Goal: Information Seeking & Learning: Learn about a topic

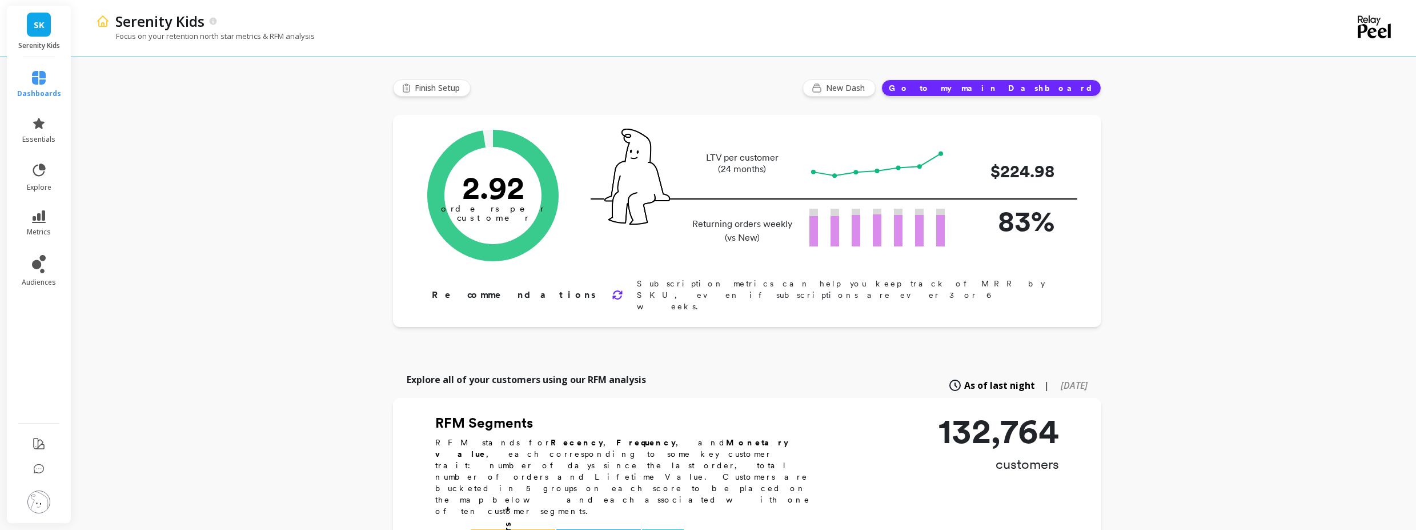
click at [42, 162] on li "explore" at bounding box center [39, 176] width 58 height 43
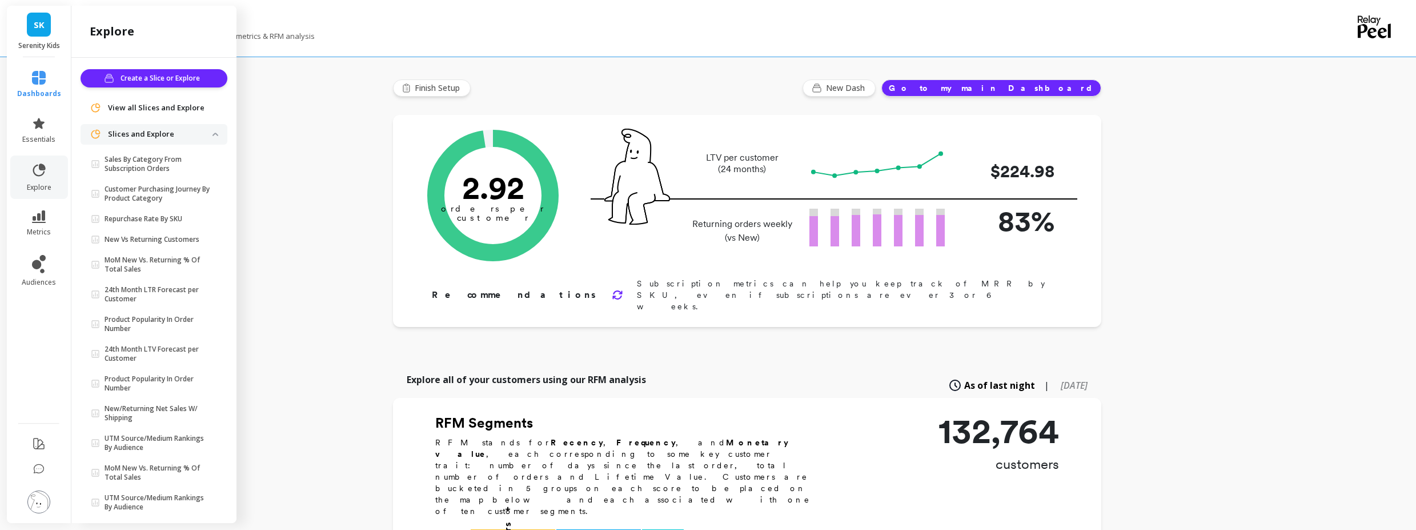
click at [65, 134] on li "essentials" at bounding box center [39, 130] width 58 height 41
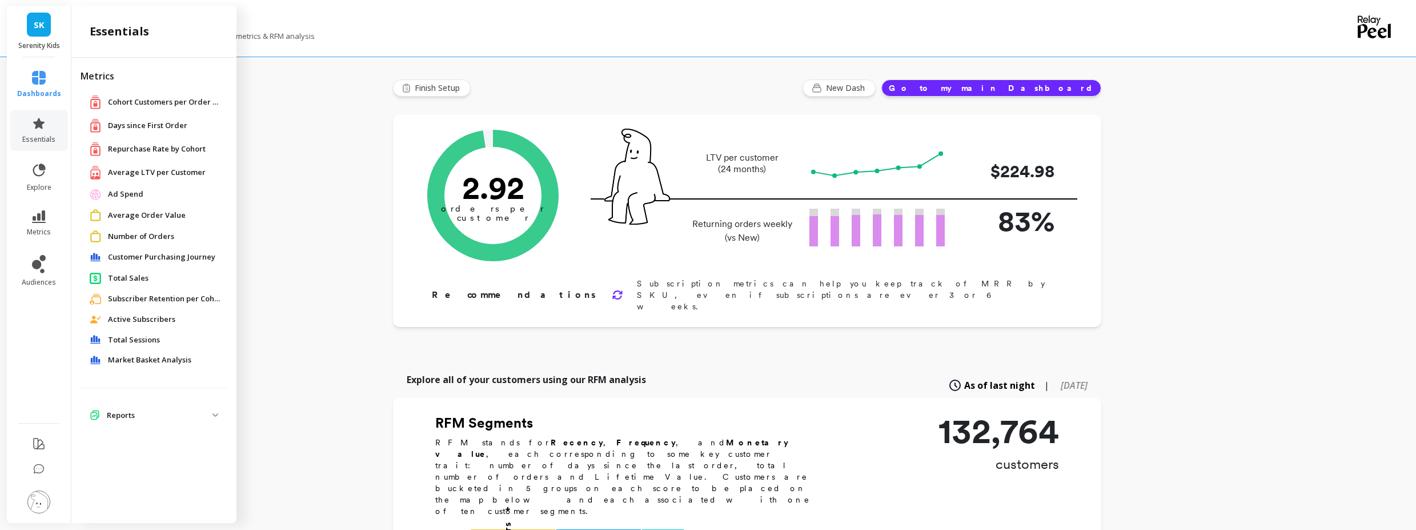
click at [154, 259] on span "Customer Purchasing Journey" at bounding box center [161, 256] width 107 height 11
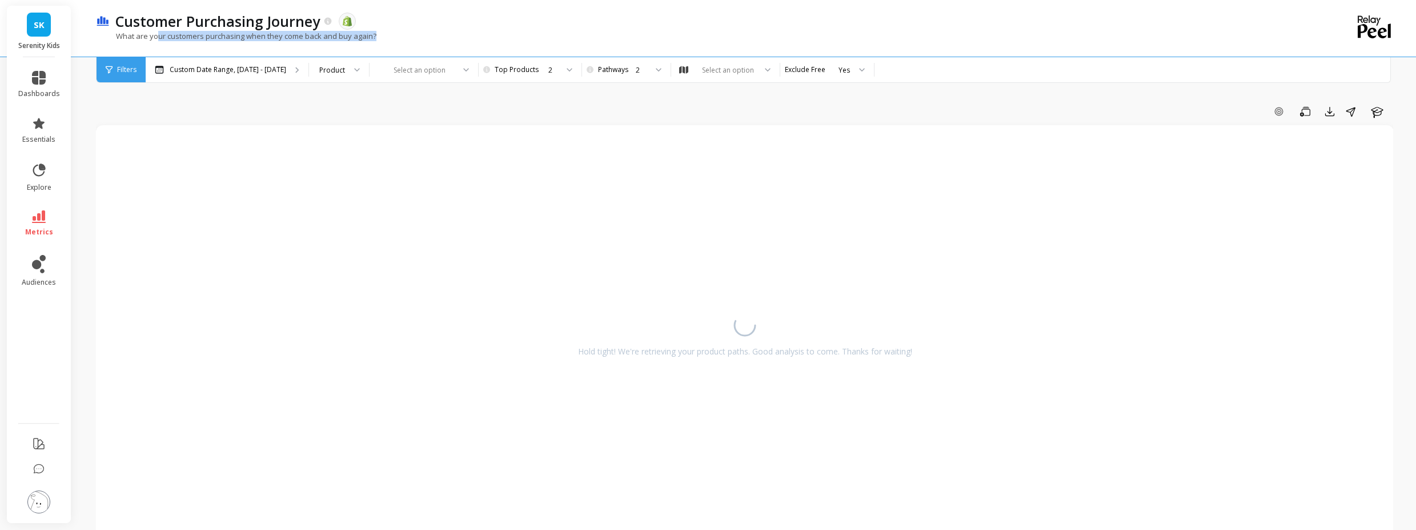
drag, startPoint x: 156, startPoint y: 39, endPoint x: 374, endPoint y: 37, distance: 217.7
click at [374, 37] on p "What are your customers purchasing when they come back and buy again?" at bounding box center [236, 36] width 281 height 10
click at [393, 36] on div "What are your customers purchasing when they come back and buy again?" at bounding box center [698, 42] width 1204 height 22
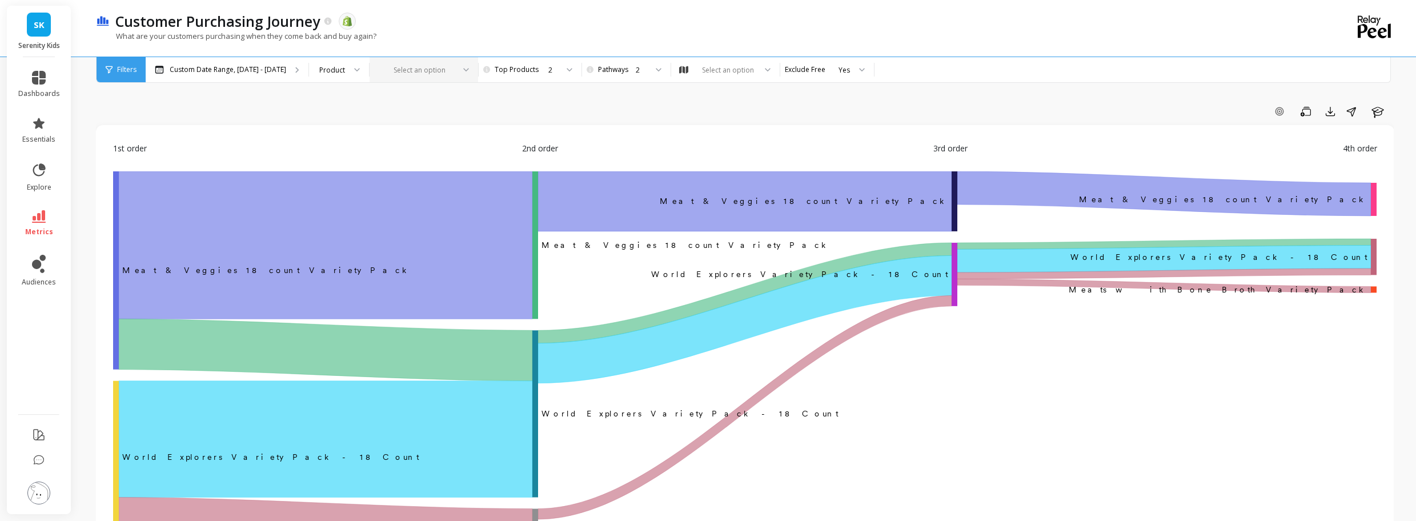
click at [416, 70] on div at bounding box center [417, 70] width 74 height 11
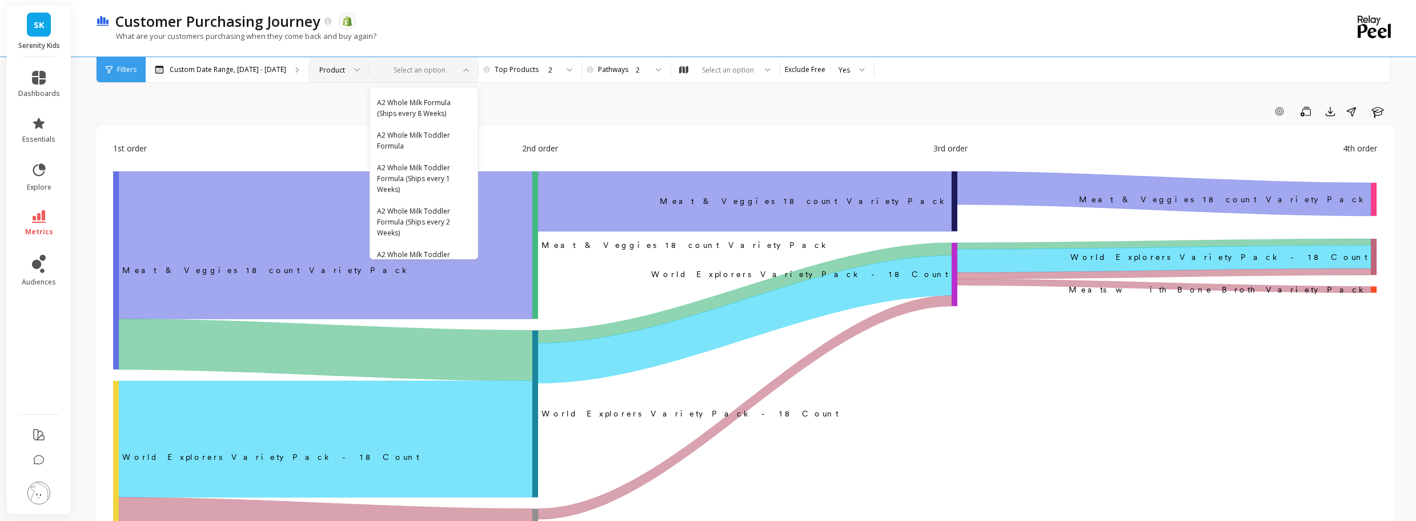
scroll to position [206, 0]
click at [327, 63] on div "Product" at bounding box center [339, 69] width 60 height 25
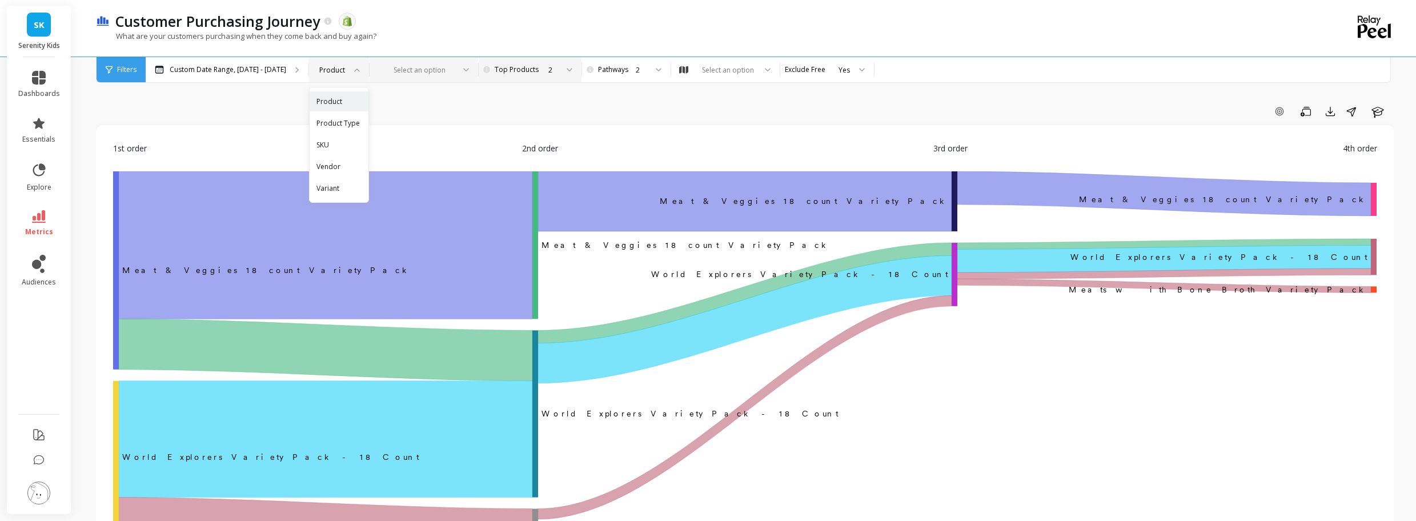
click at [510, 74] on div "2" at bounding box center [528, 70] width 57 height 11
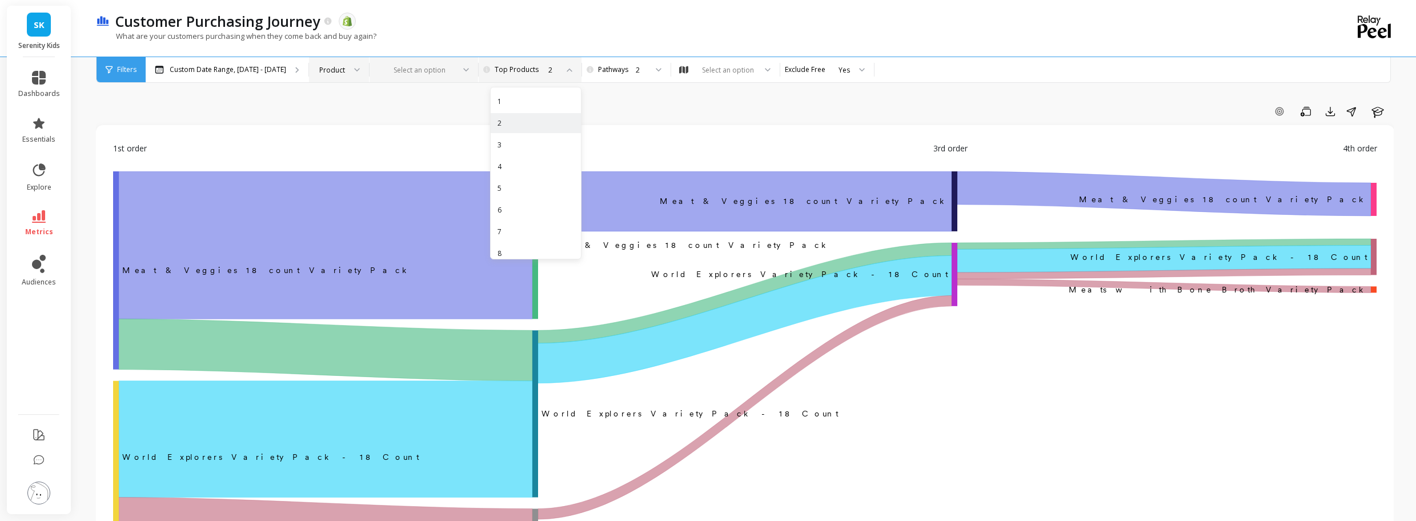
click at [395, 68] on div at bounding box center [417, 70] width 74 height 11
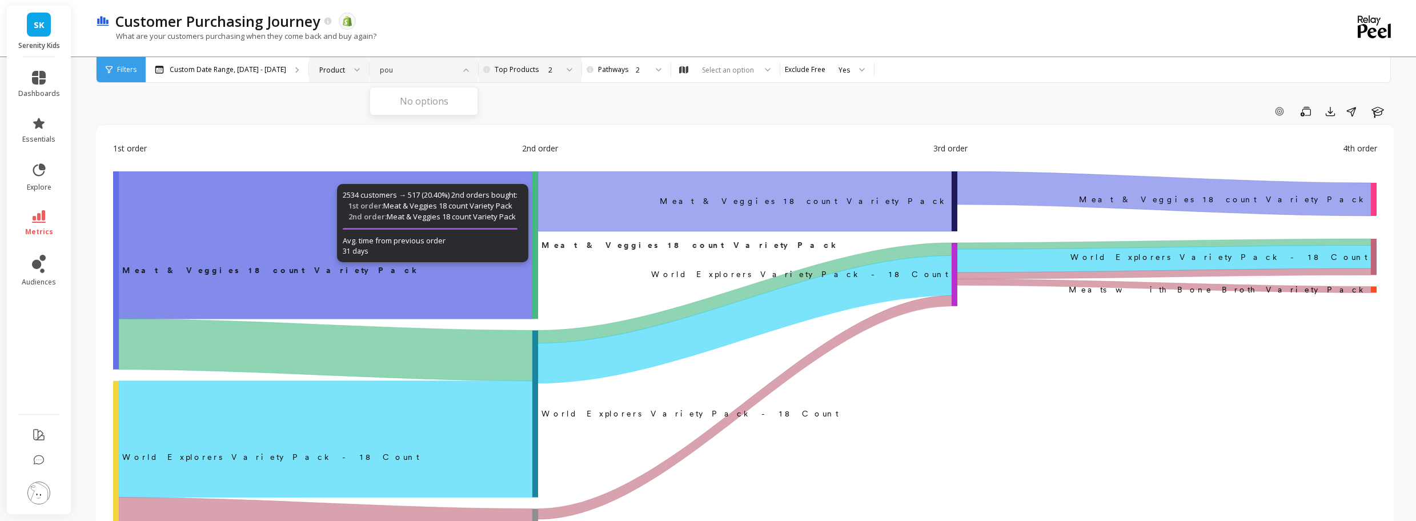
scroll to position [0, 0]
type input "p"
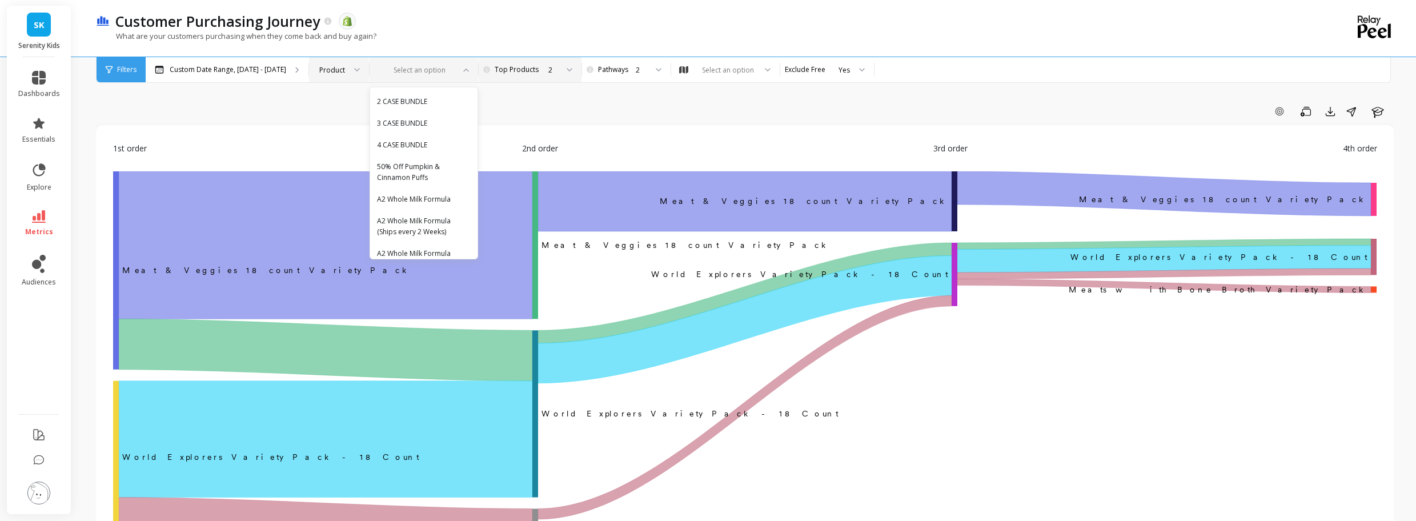
click at [331, 80] on div "Product" at bounding box center [339, 69] width 60 height 25
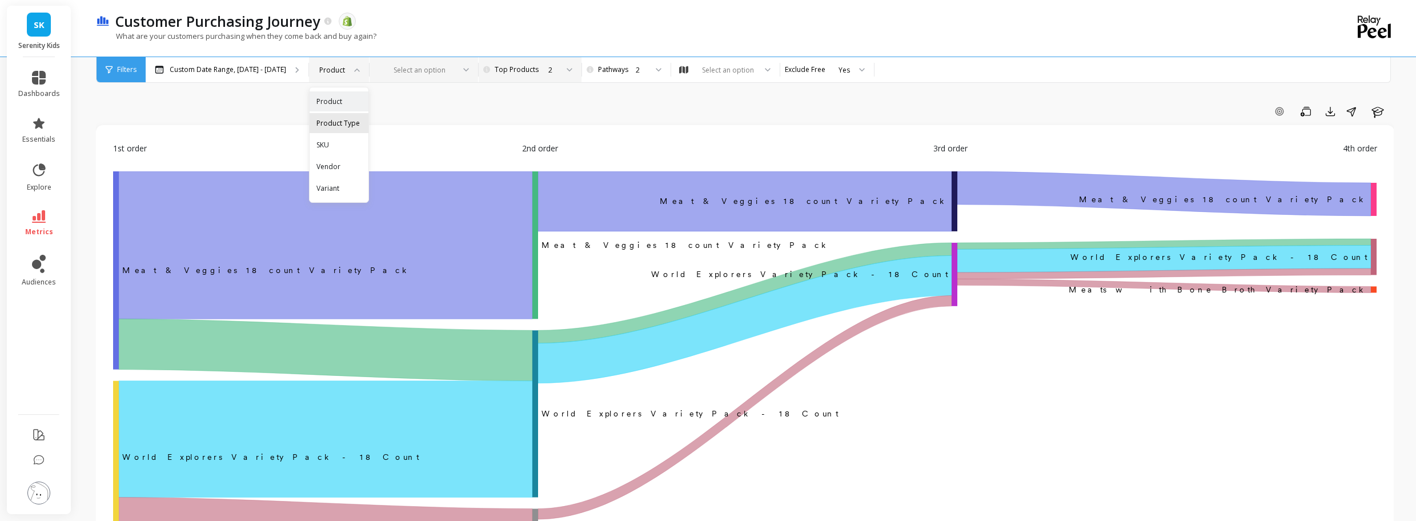
click at [345, 131] on div "Product Type" at bounding box center [339, 123] width 59 height 20
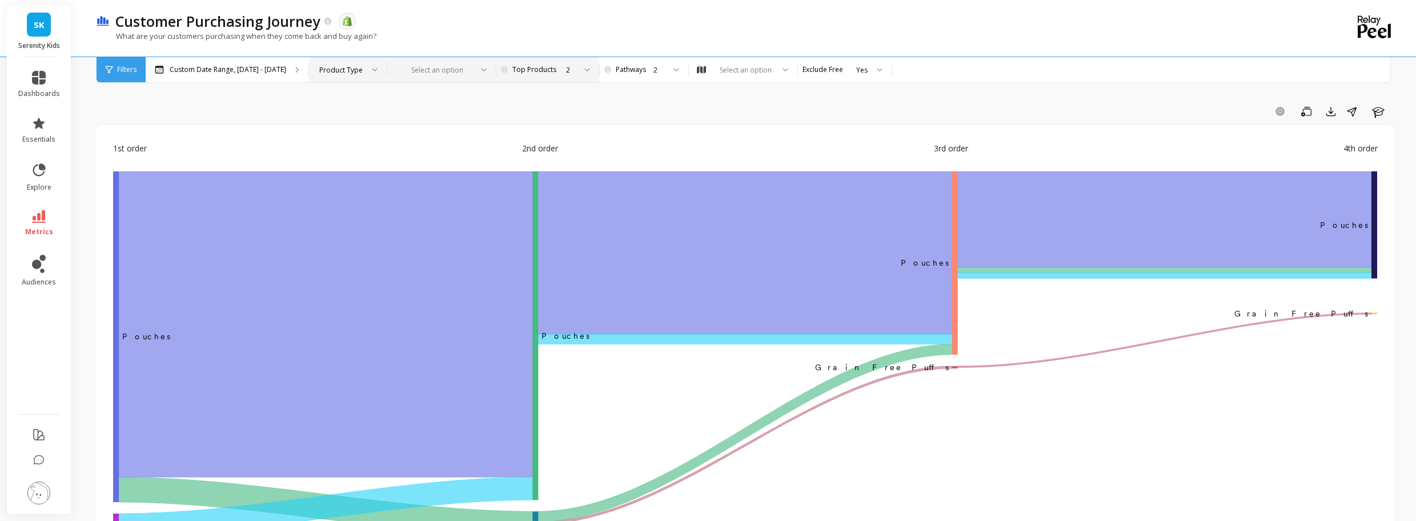
click at [473, 64] on div at bounding box center [480, 69] width 14 height 25
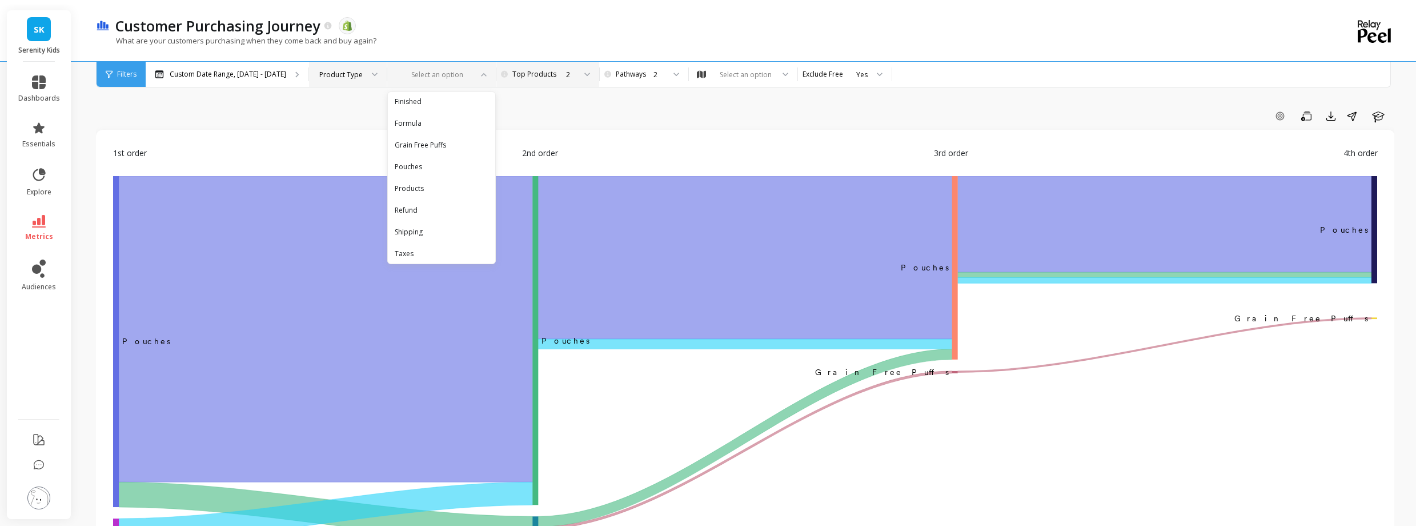
scroll to position [30, 0]
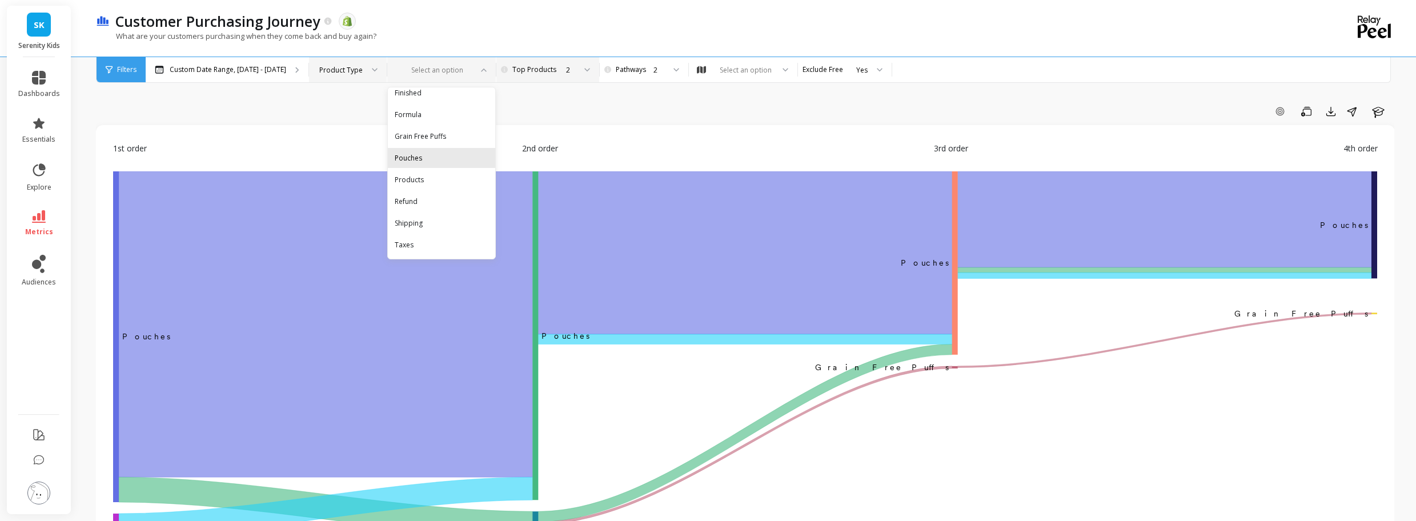
click at [451, 158] on div "Pouches" at bounding box center [442, 158] width 94 height 11
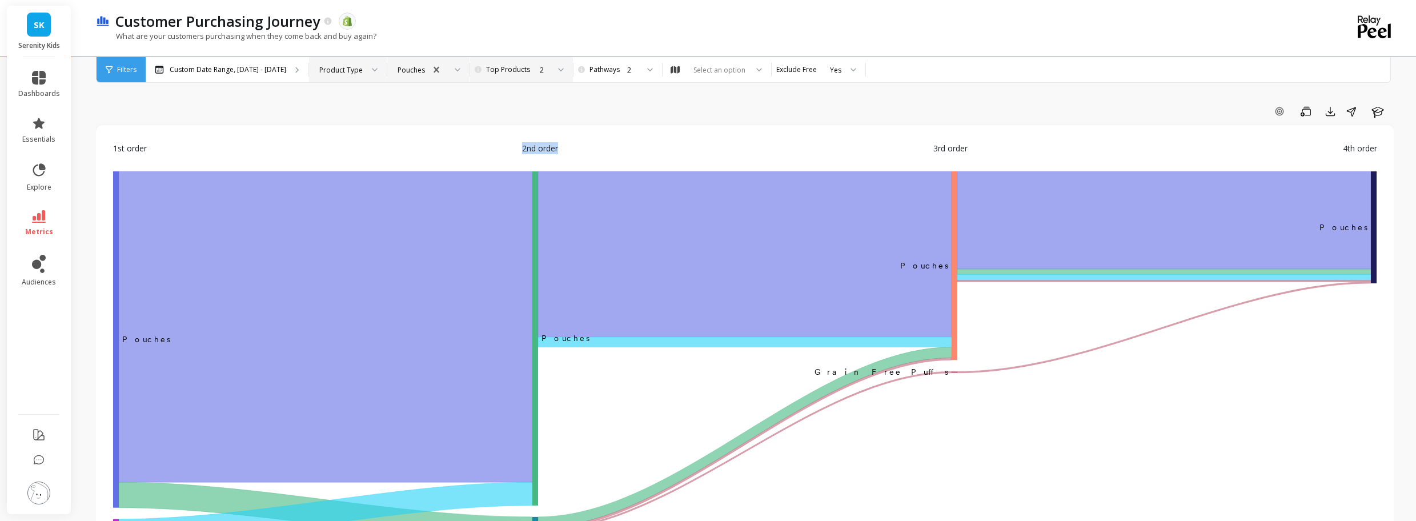
drag, startPoint x: 517, startPoint y: 146, endPoint x: 599, endPoint y: 158, distance: 83.2
click at [599, 158] on div "1st order 2nd order 3rd order 4th order" at bounding box center [745, 156] width 1264 height 29
click at [584, 139] on div "1st order 2nd order 3rd order 4th order ‌Pouches Pouches ​Pouches ﻿Pouches ﻿ ​ …" at bounding box center [745, 354] width 1276 height 434
click at [364, 70] on div at bounding box center [371, 69] width 14 height 25
click at [349, 102] on div "Product" at bounding box center [348, 101] width 63 height 11
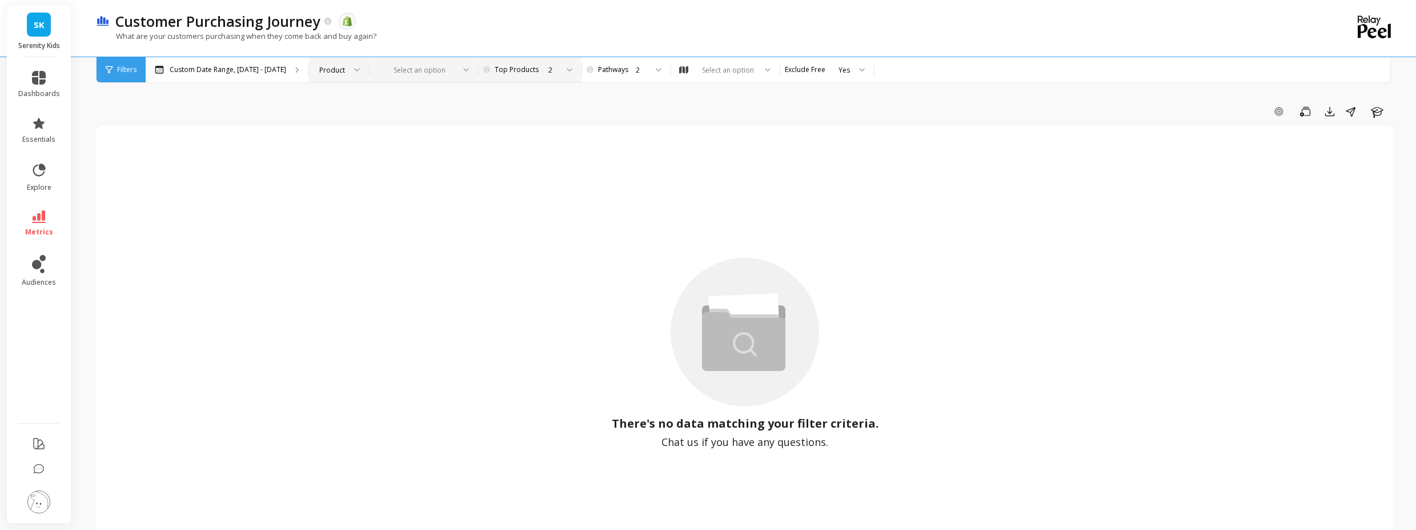
click at [417, 65] on div at bounding box center [417, 70] width 74 height 11
click at [355, 60] on div "Product" at bounding box center [339, 69] width 60 height 25
click at [353, 63] on div "Product" at bounding box center [339, 69] width 60 height 25
click at [346, 74] on div at bounding box center [353, 69] width 14 height 25
click at [334, 99] on div "Product" at bounding box center [339, 101] width 45 height 11
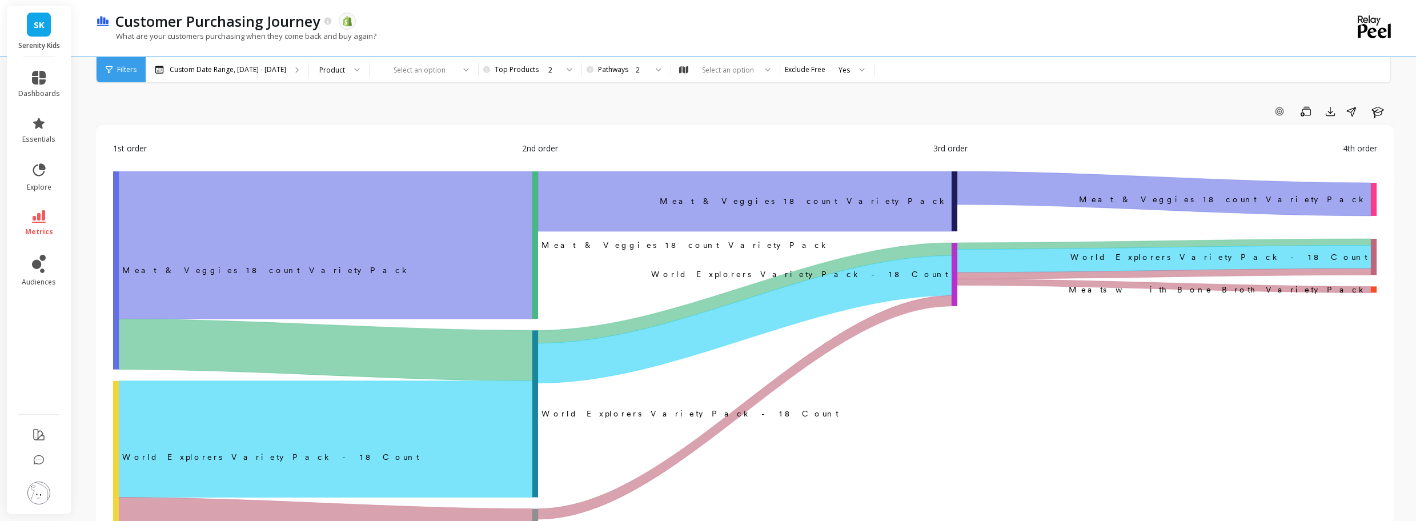
scroll to position [69, 0]
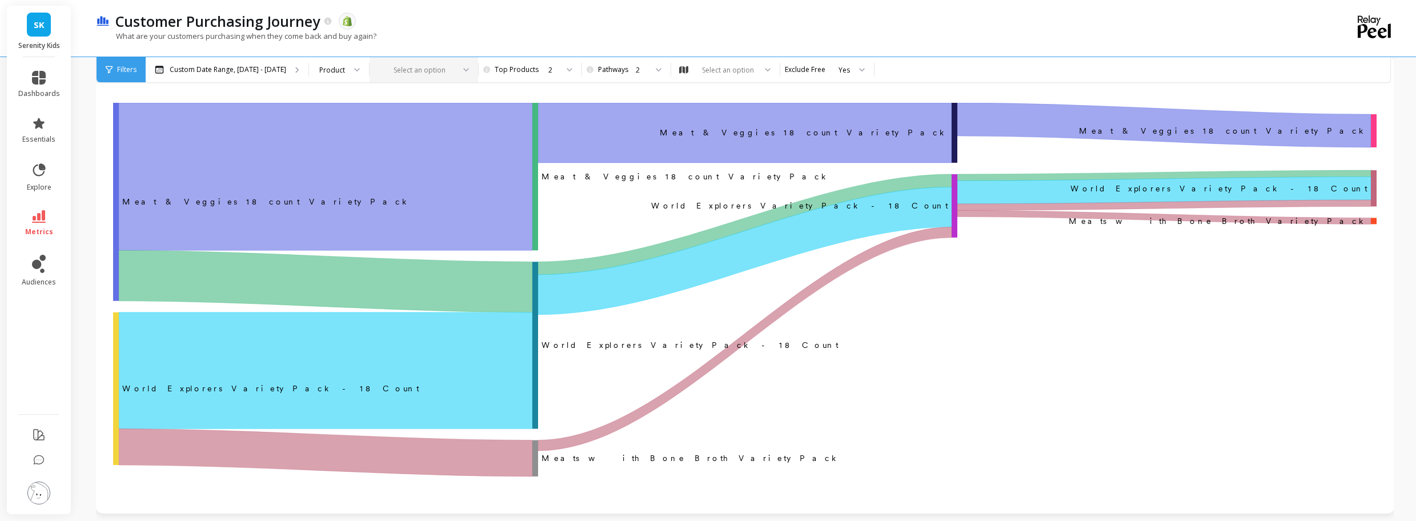
click at [379, 73] on div "Select an option" at bounding box center [417, 69] width 77 height 13
click at [384, 49] on div "What are your customers purchasing when they come back and buy again?" at bounding box center [698, 42] width 1204 height 22
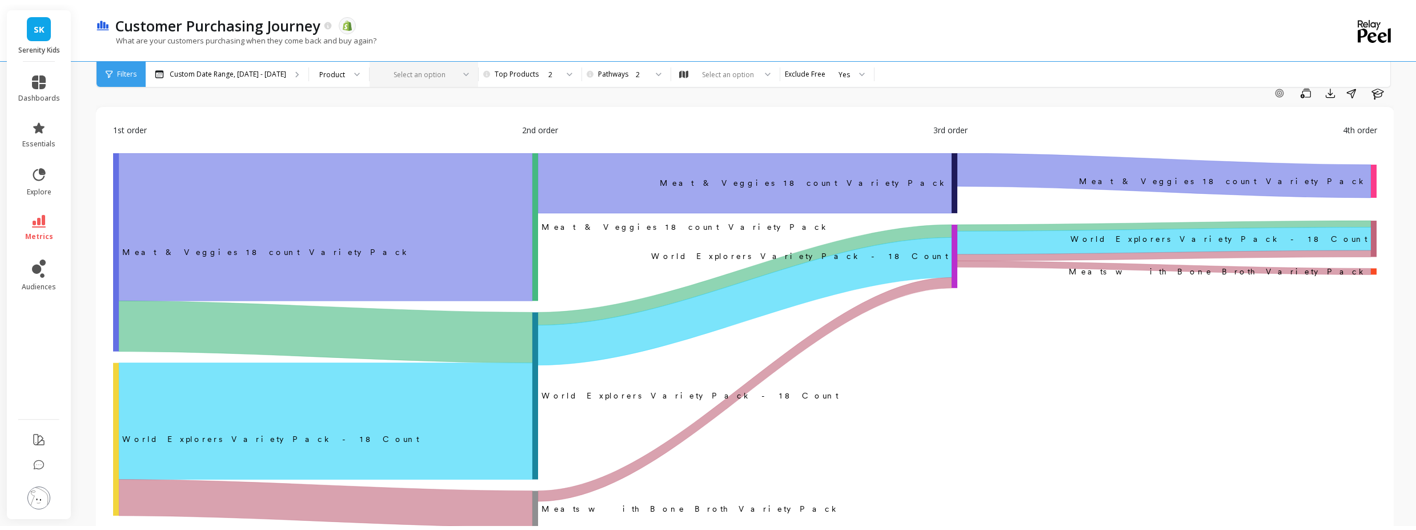
scroll to position [0, 0]
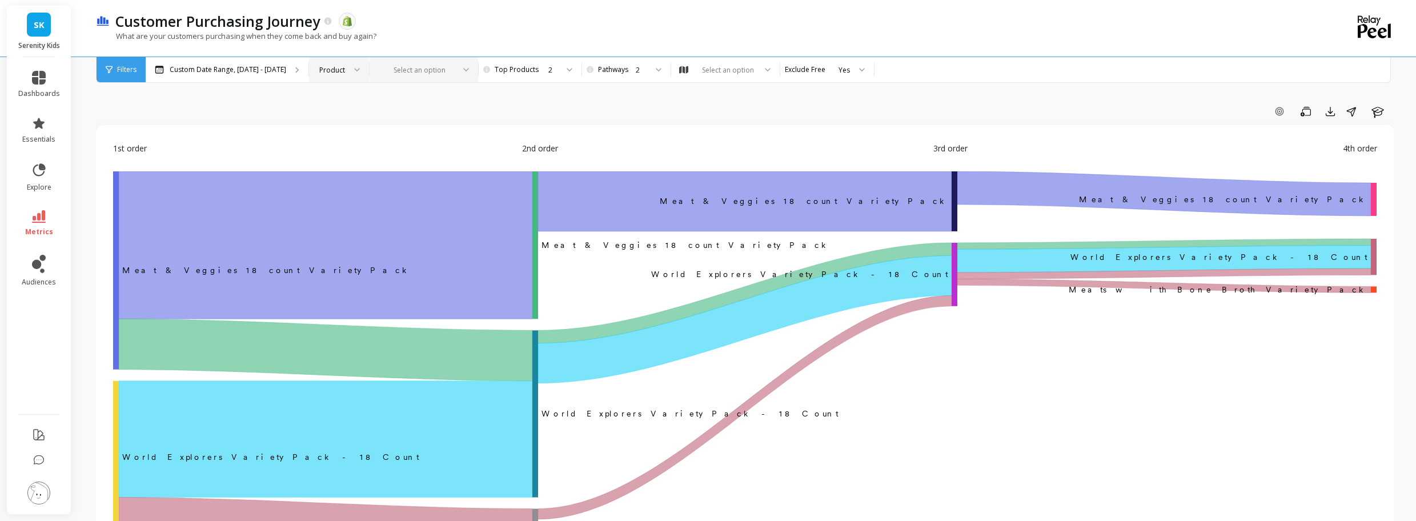
click at [321, 61] on div "Product" at bounding box center [339, 69] width 60 height 25
click at [418, 73] on div at bounding box center [417, 70] width 74 height 11
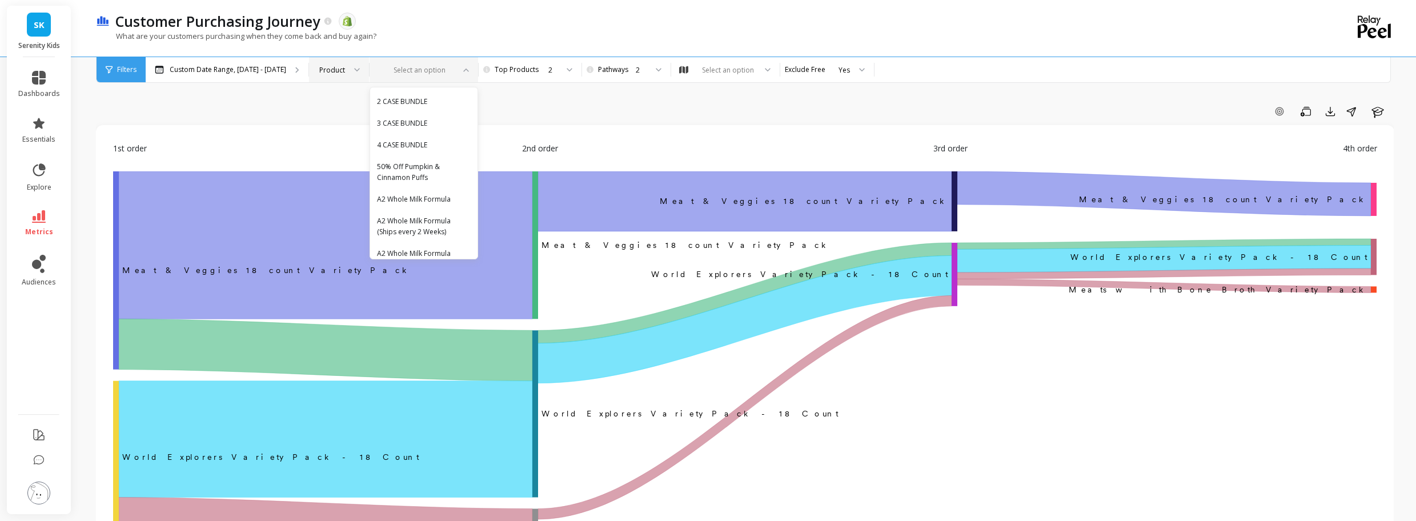
click at [319, 71] on div "Product" at bounding box center [332, 70] width 26 height 11
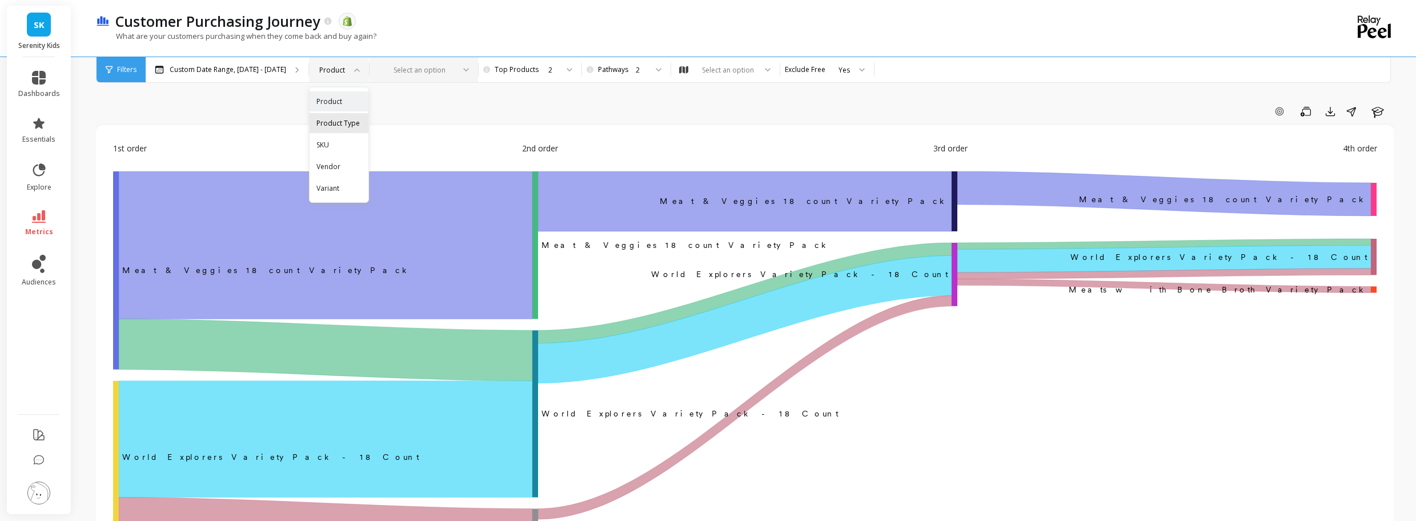
click at [323, 133] on div "Product Type" at bounding box center [339, 123] width 59 height 20
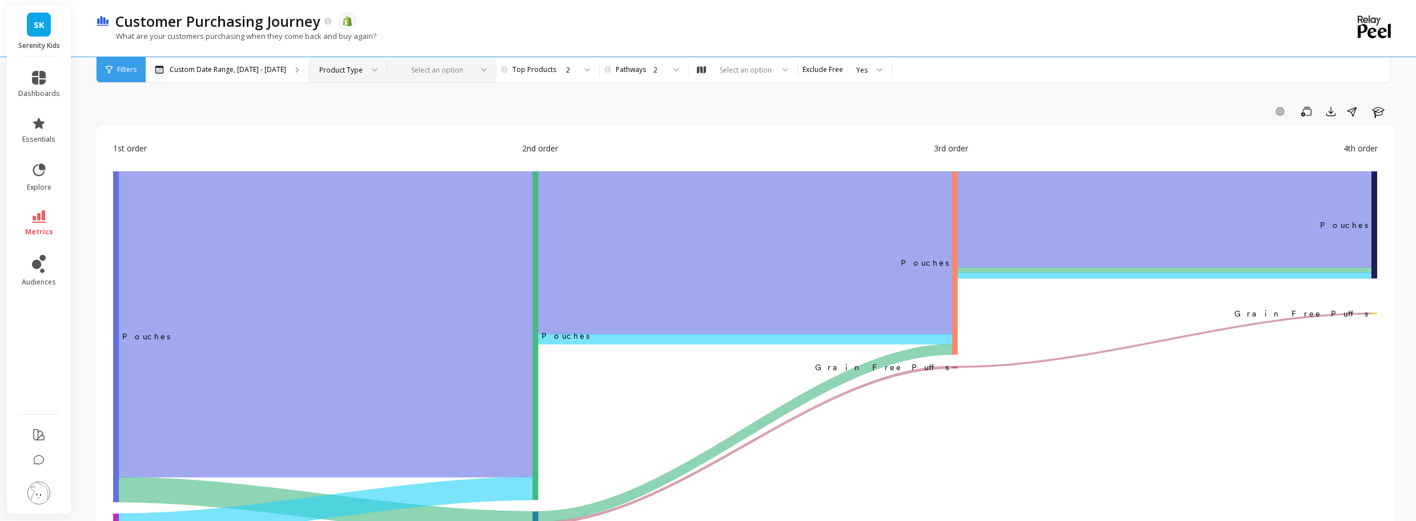
click at [335, 59] on div "Product Type" at bounding box center [348, 69] width 78 height 25
click at [358, 106] on div "Product" at bounding box center [348, 101] width 63 height 11
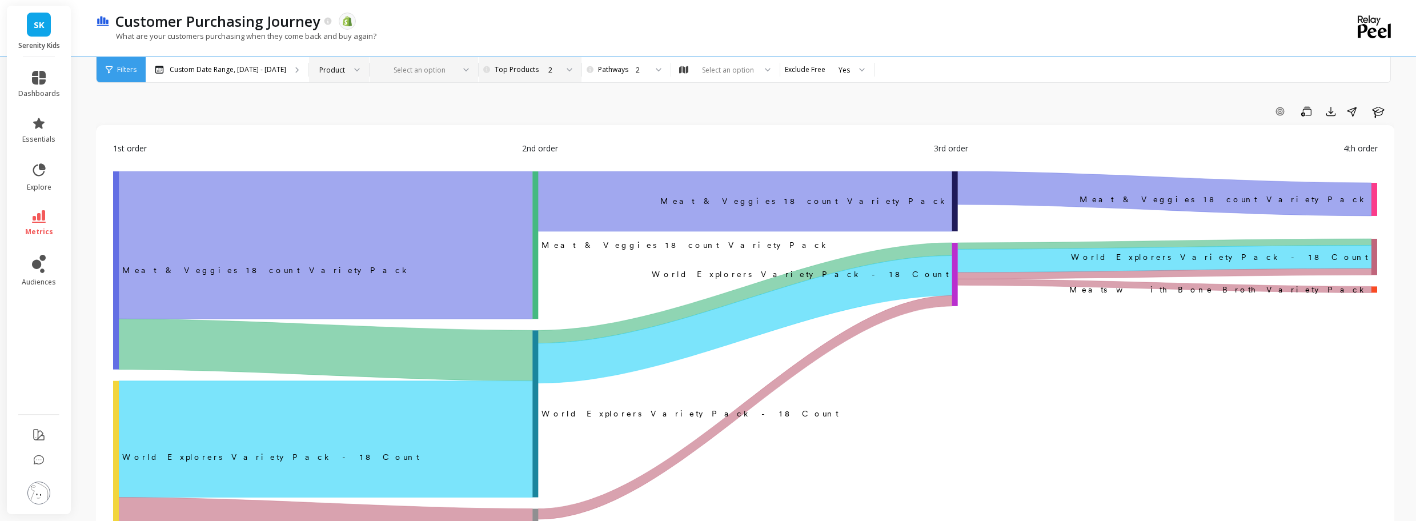
click at [567, 68] on icon at bounding box center [570, 70] width 6 height 4
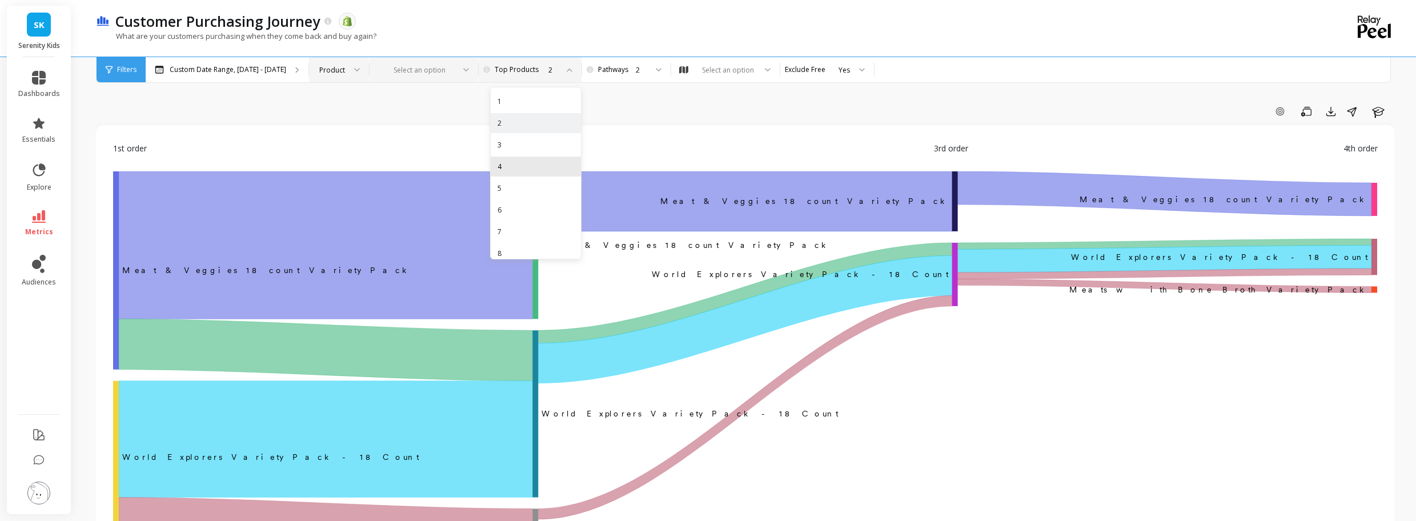
click at [518, 168] on div "4" at bounding box center [536, 166] width 77 height 11
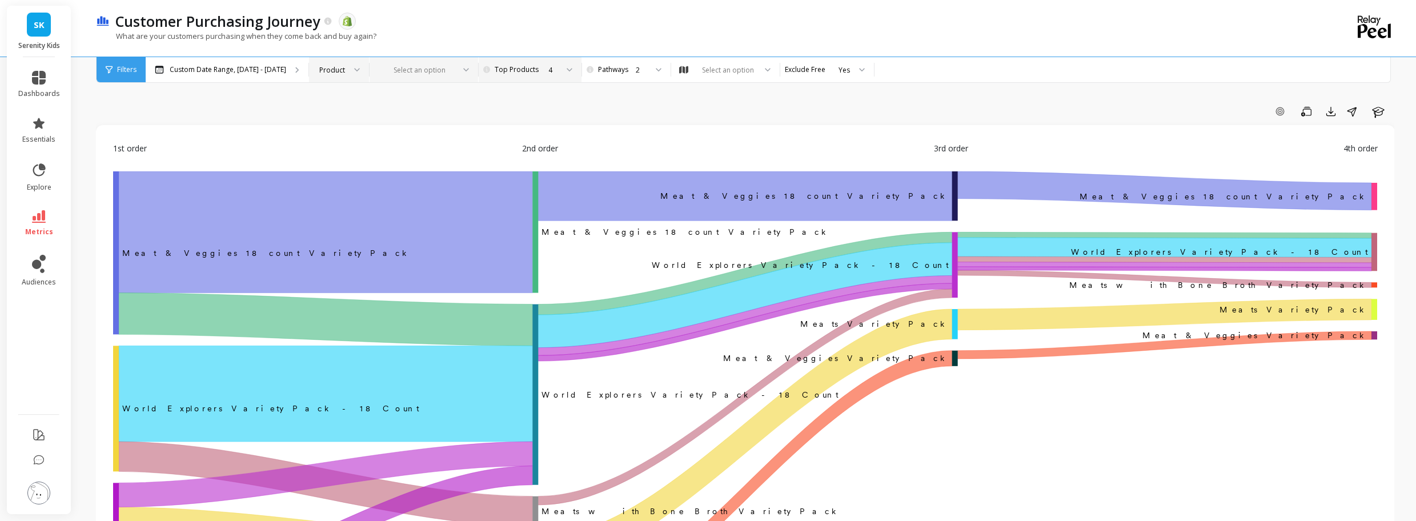
click at [524, 65] on div "4" at bounding box center [528, 70] width 57 height 11
click at [522, 120] on div "2" at bounding box center [536, 123] width 77 height 11
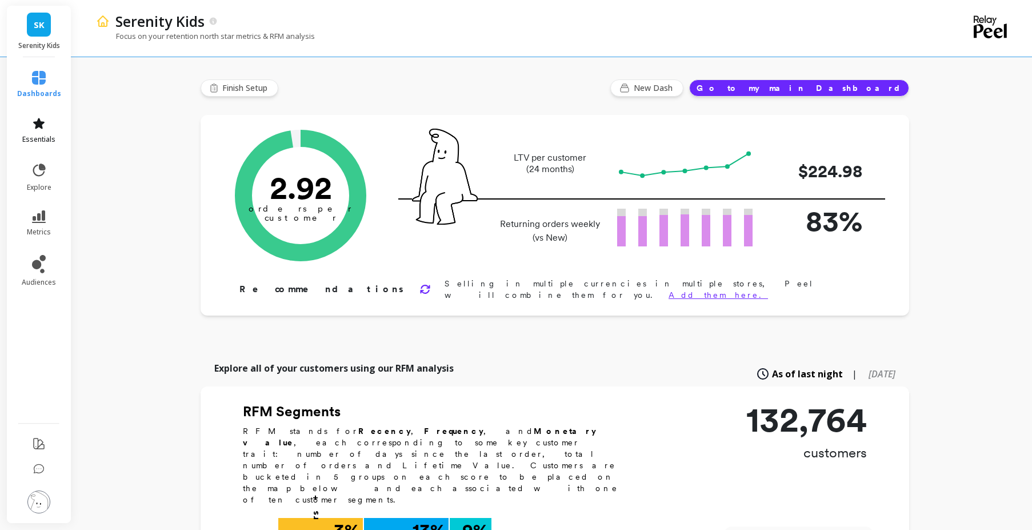
click at [37, 122] on icon at bounding box center [38, 123] width 11 height 11
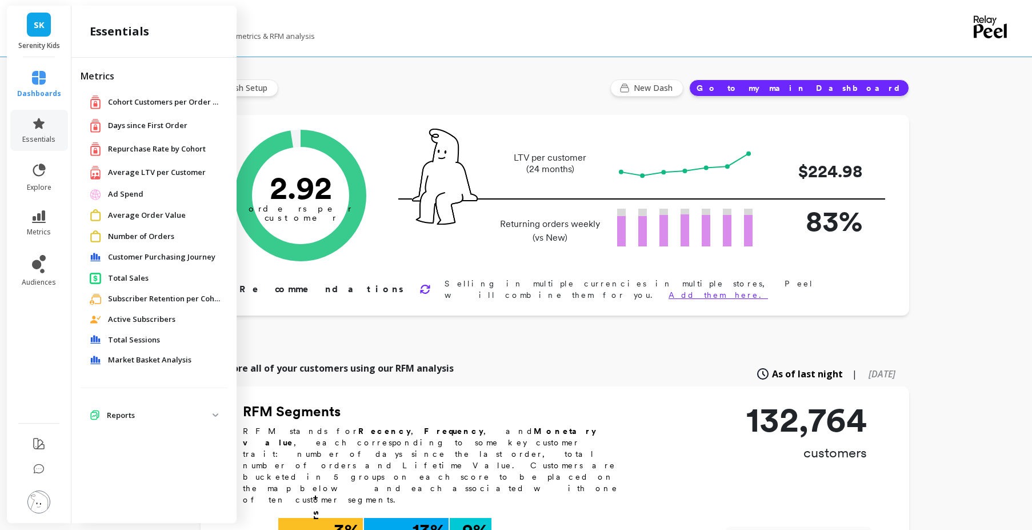
click at [142, 261] on span "Customer Purchasing Journey" at bounding box center [161, 256] width 107 height 11
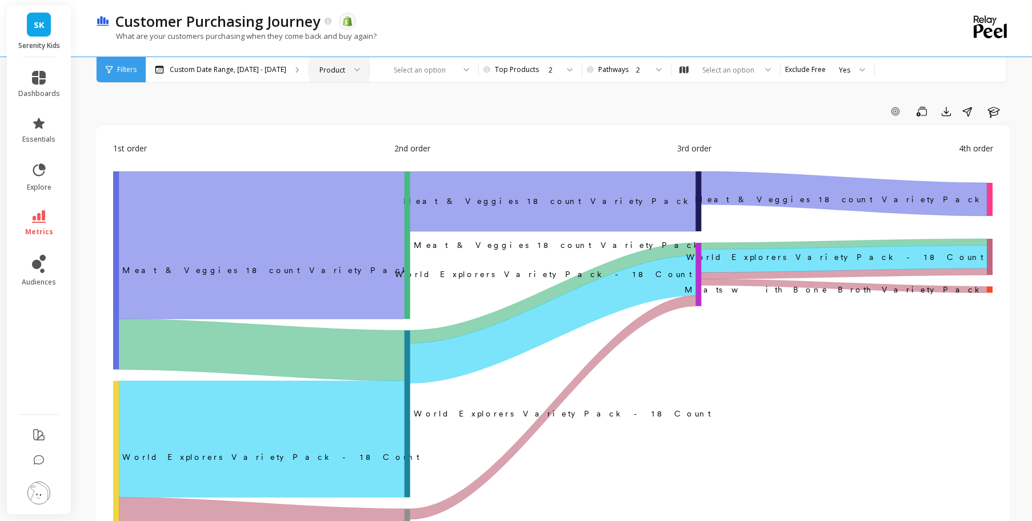
click at [346, 66] on div at bounding box center [353, 69] width 14 height 25
click at [335, 126] on div "Product Type" at bounding box center [339, 123] width 45 height 11
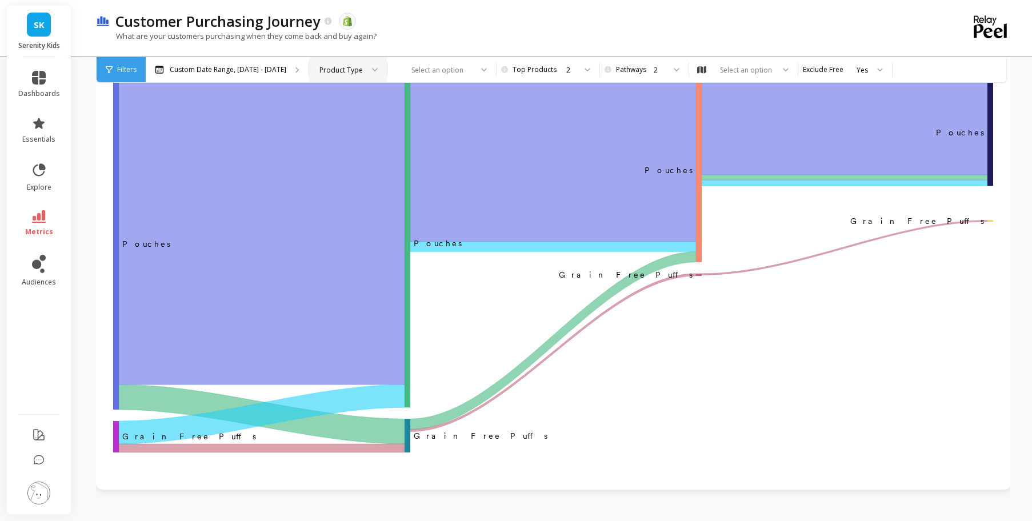
scroll to position [69, 0]
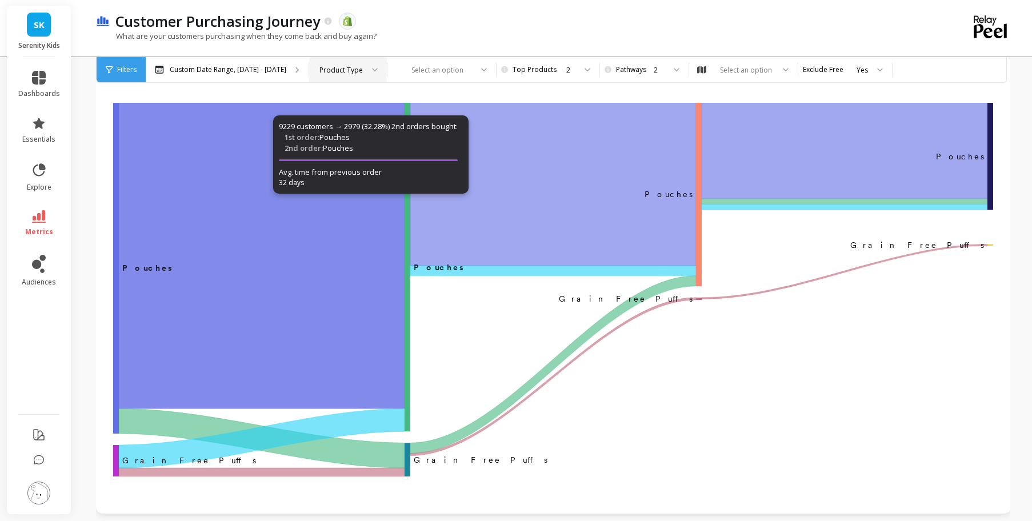
click at [473, 306] on icon "‌Pouches Pouches ​Pouches ﻿Pouches ﻿ ​ Grain Free Puffs ‌Grain Free Puffs ​Grai…" at bounding box center [553, 292] width 880 height 378
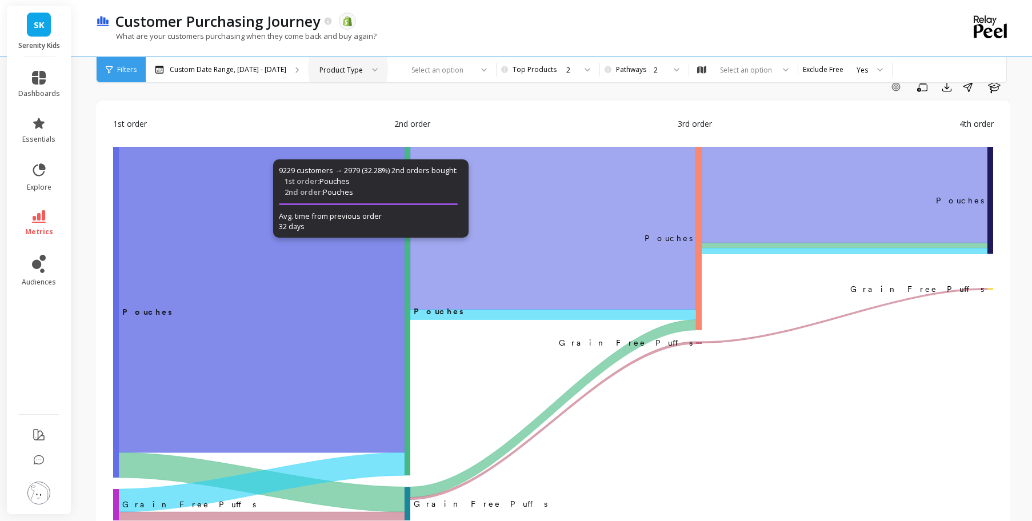
scroll to position [0, 0]
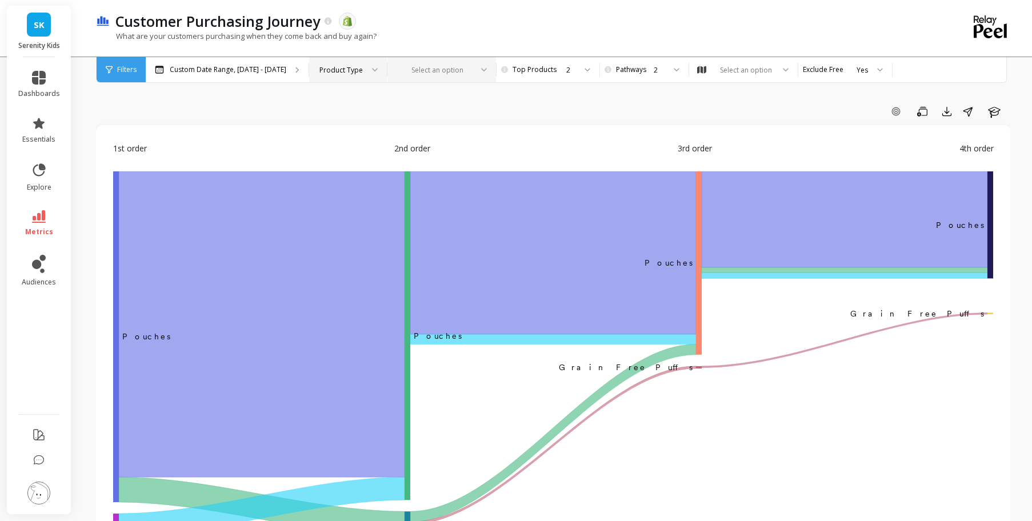
click at [433, 66] on div at bounding box center [435, 70] width 74 height 11
